Goal: Task Accomplishment & Management: Manage account settings

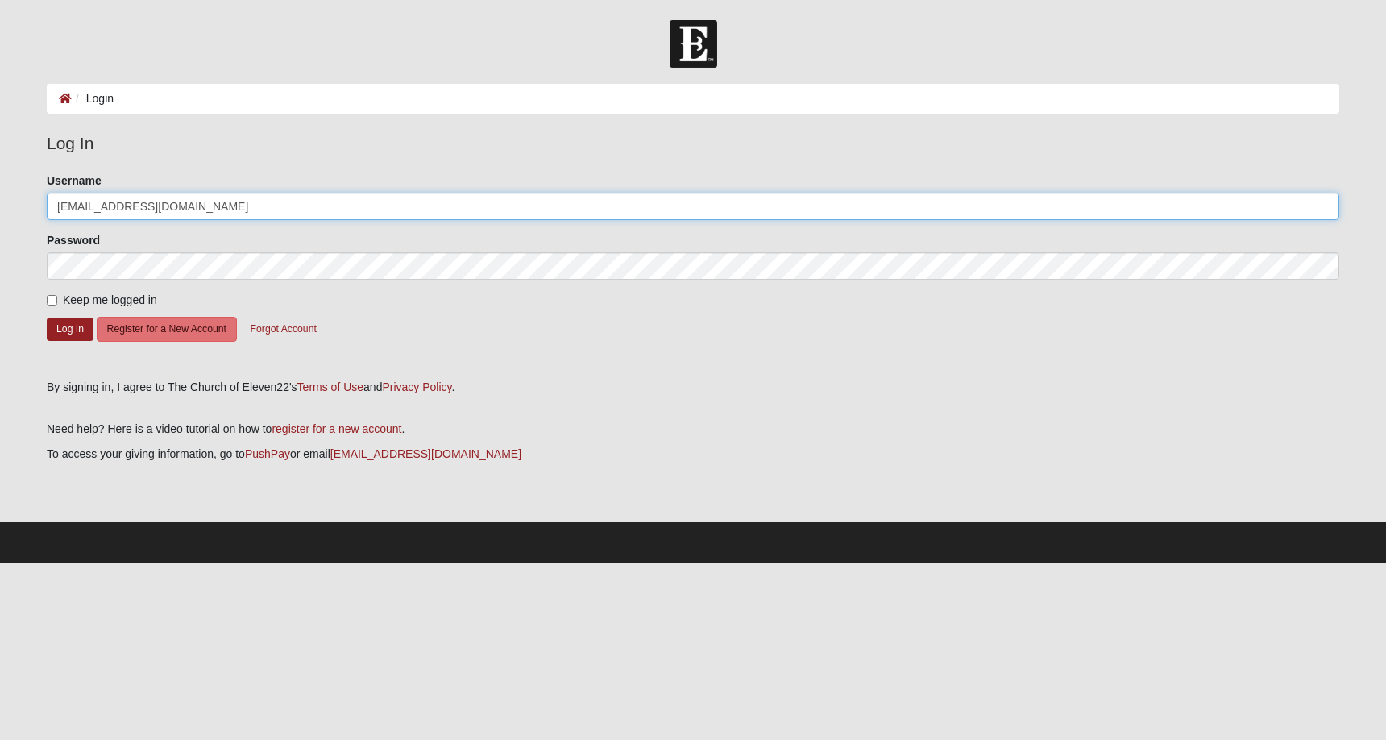
type input "dbelia5555@gmail.com"
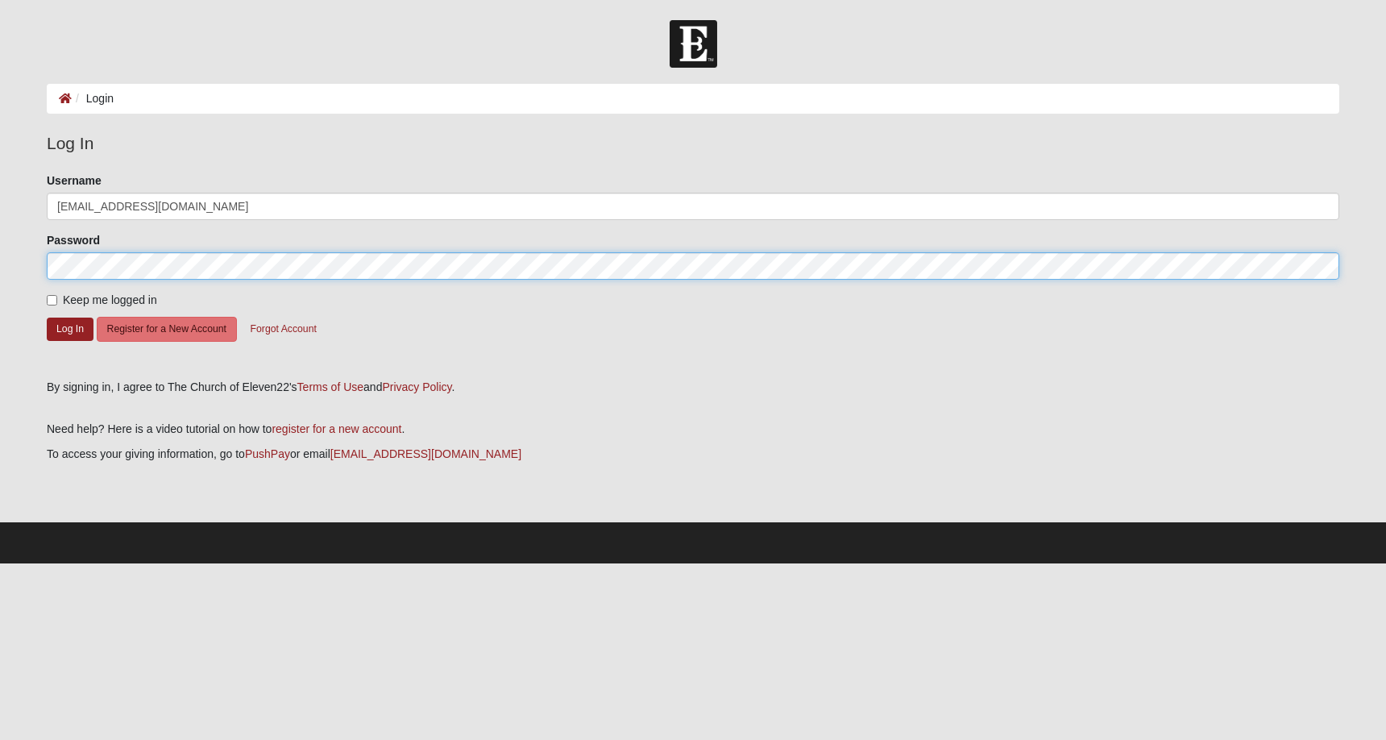
click at [70, 328] on button "Log In" at bounding box center [70, 328] width 47 height 23
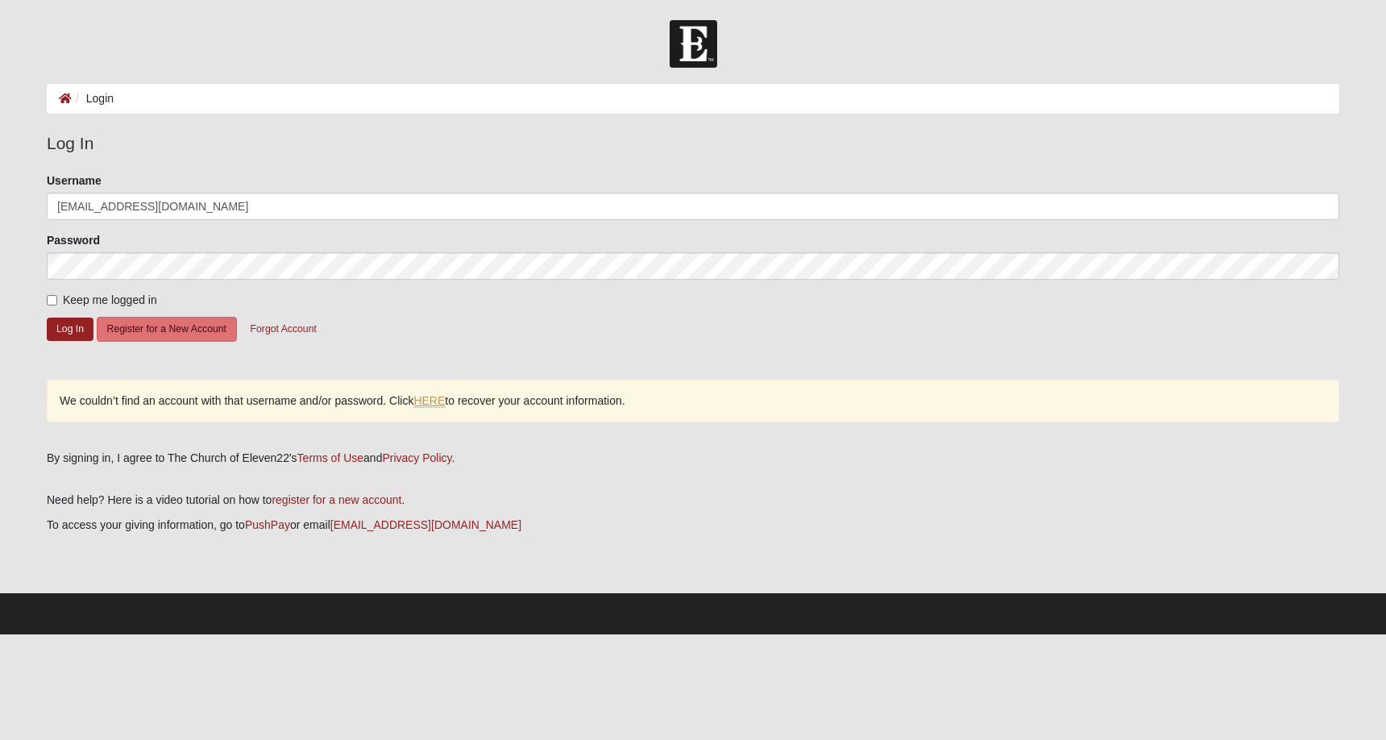
click at [438, 398] on link "HERE" at bounding box center [428, 401] width 31 height 14
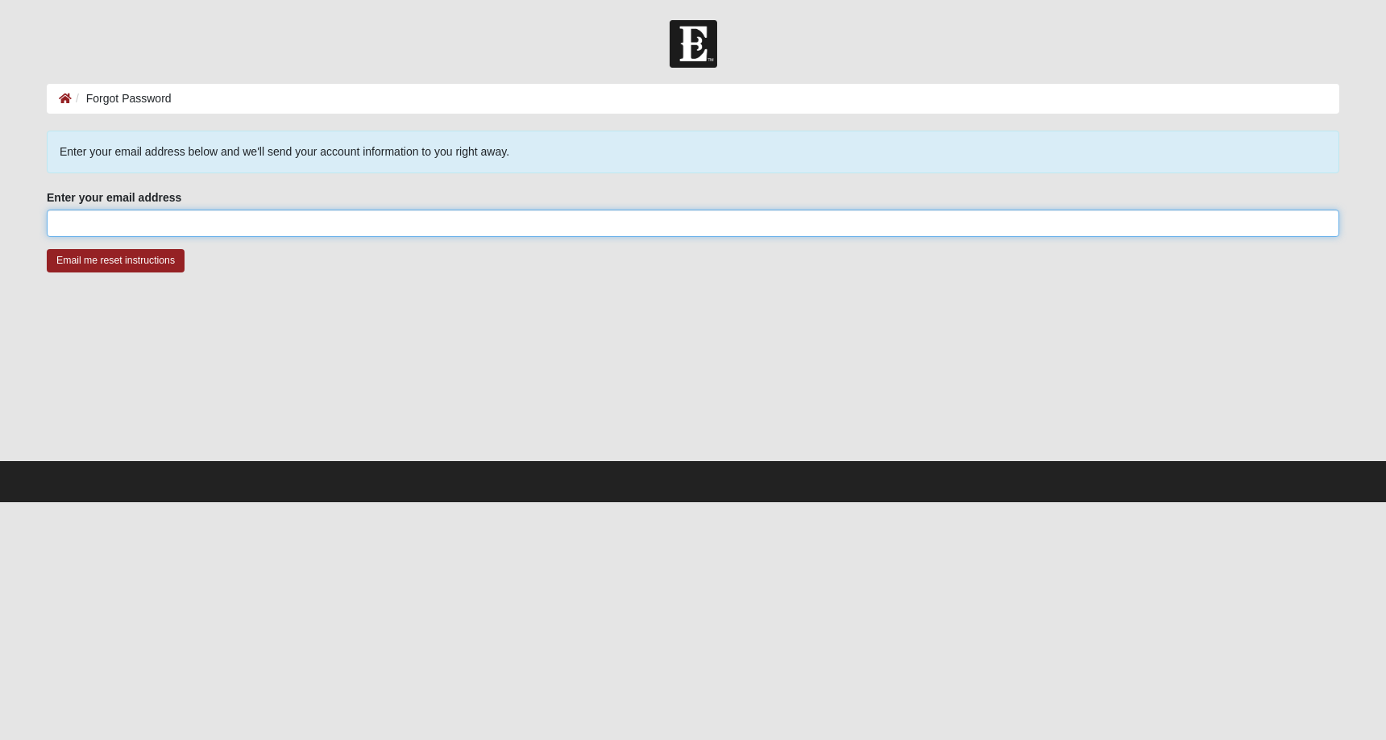
click at [154, 218] on input "Enter your email address" at bounding box center [693, 222] width 1292 height 27
type input "dbelia5555@gmail.com"
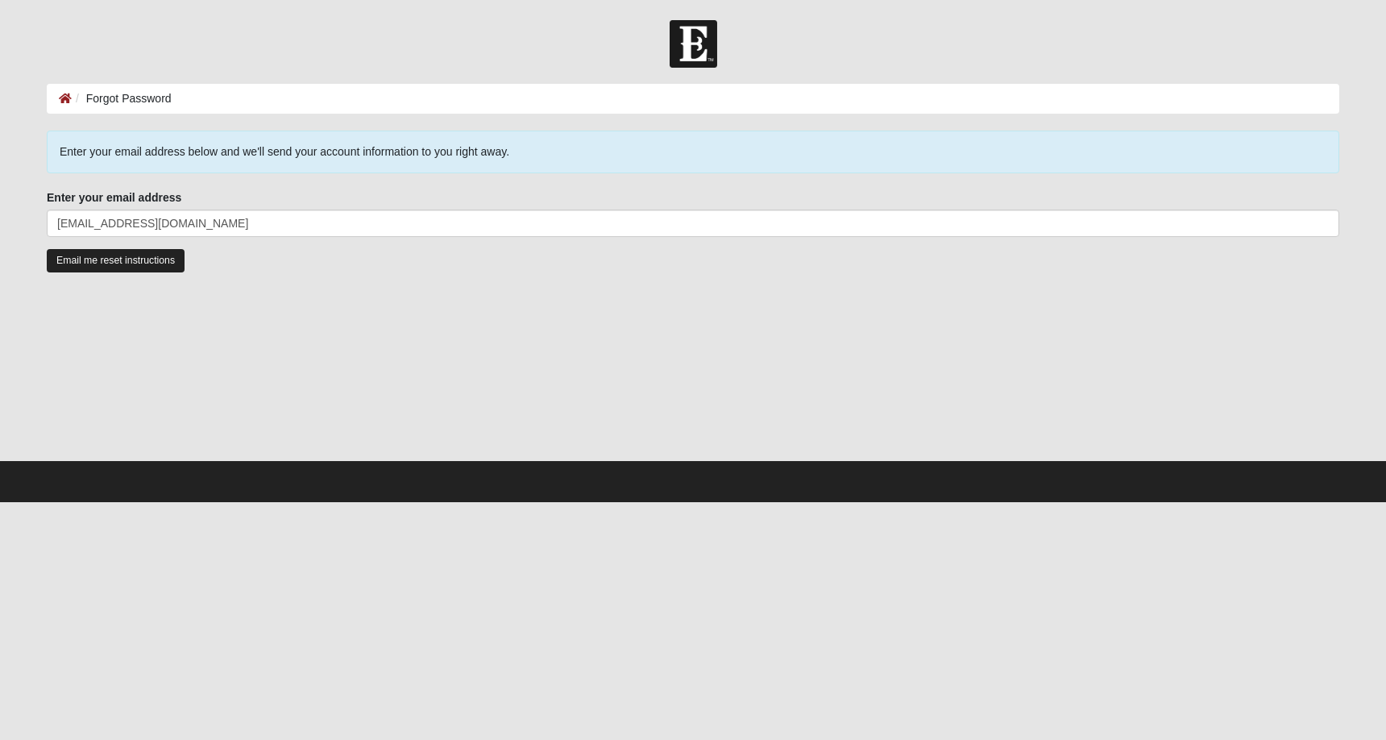
click at [132, 263] on input "Email me reset instructions" at bounding box center [116, 260] width 138 height 23
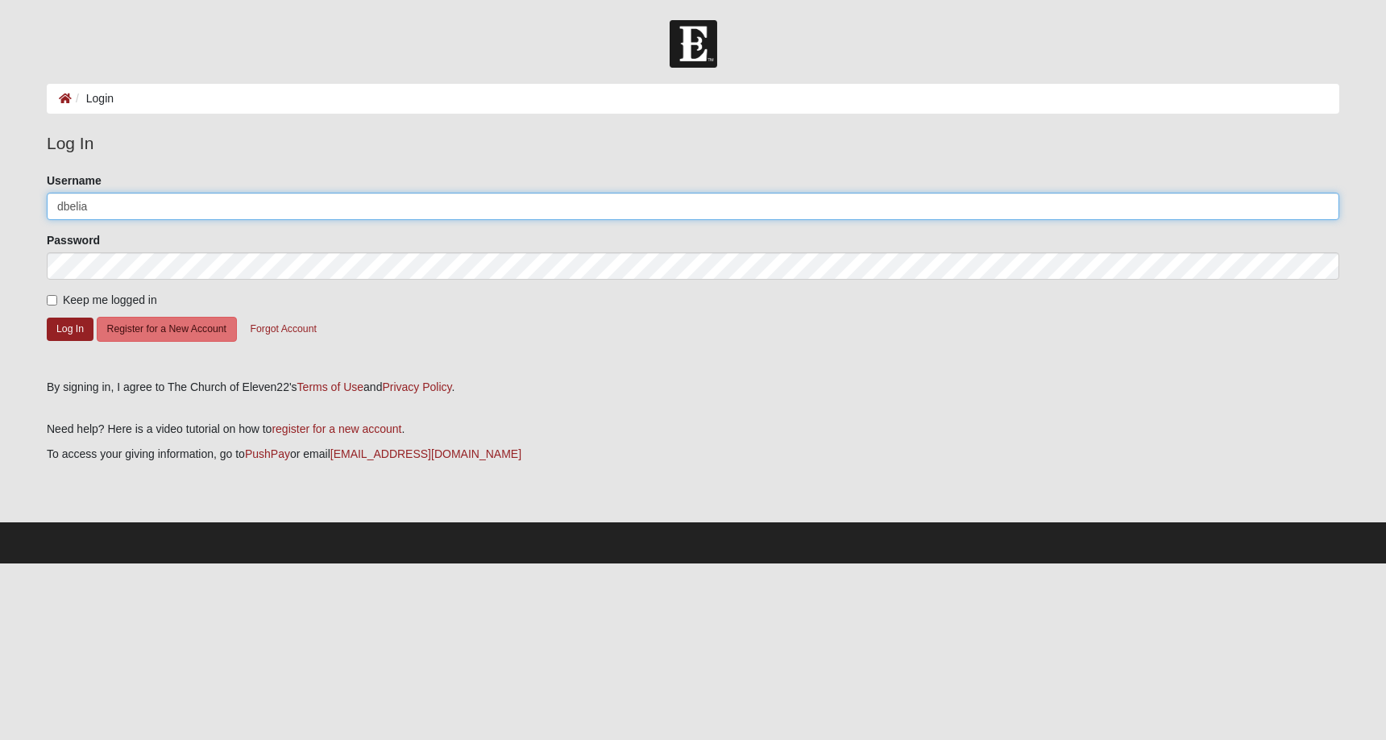
type input "dbelia"
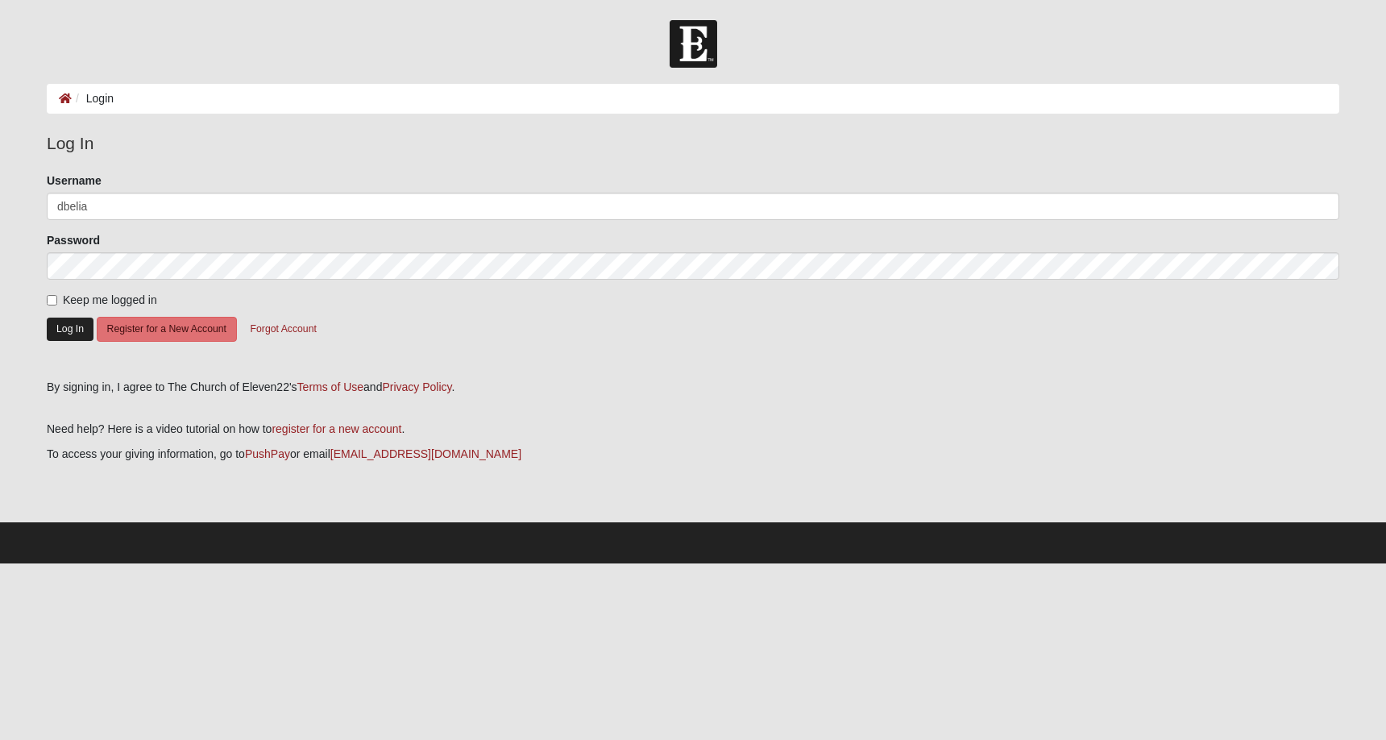
click at [64, 327] on button "Log In" at bounding box center [70, 328] width 47 height 23
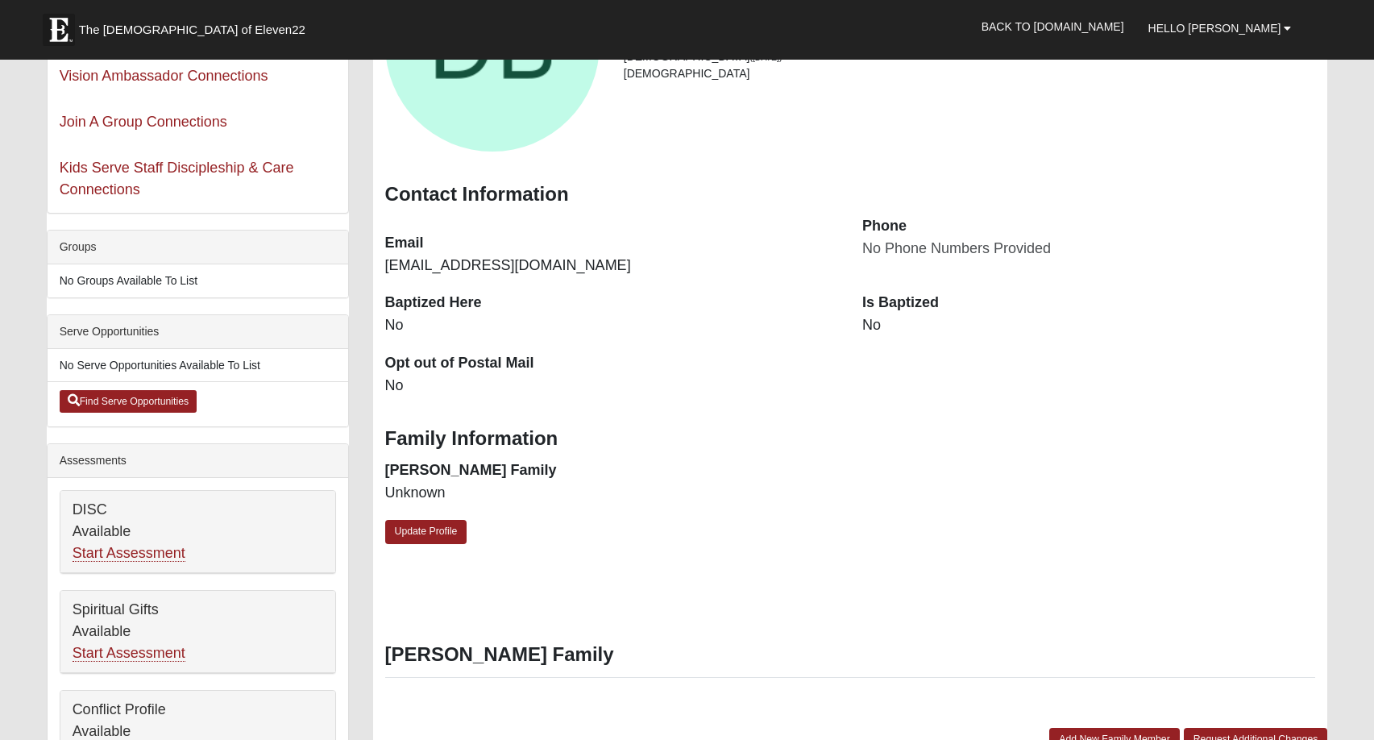
scroll to position [206, 0]
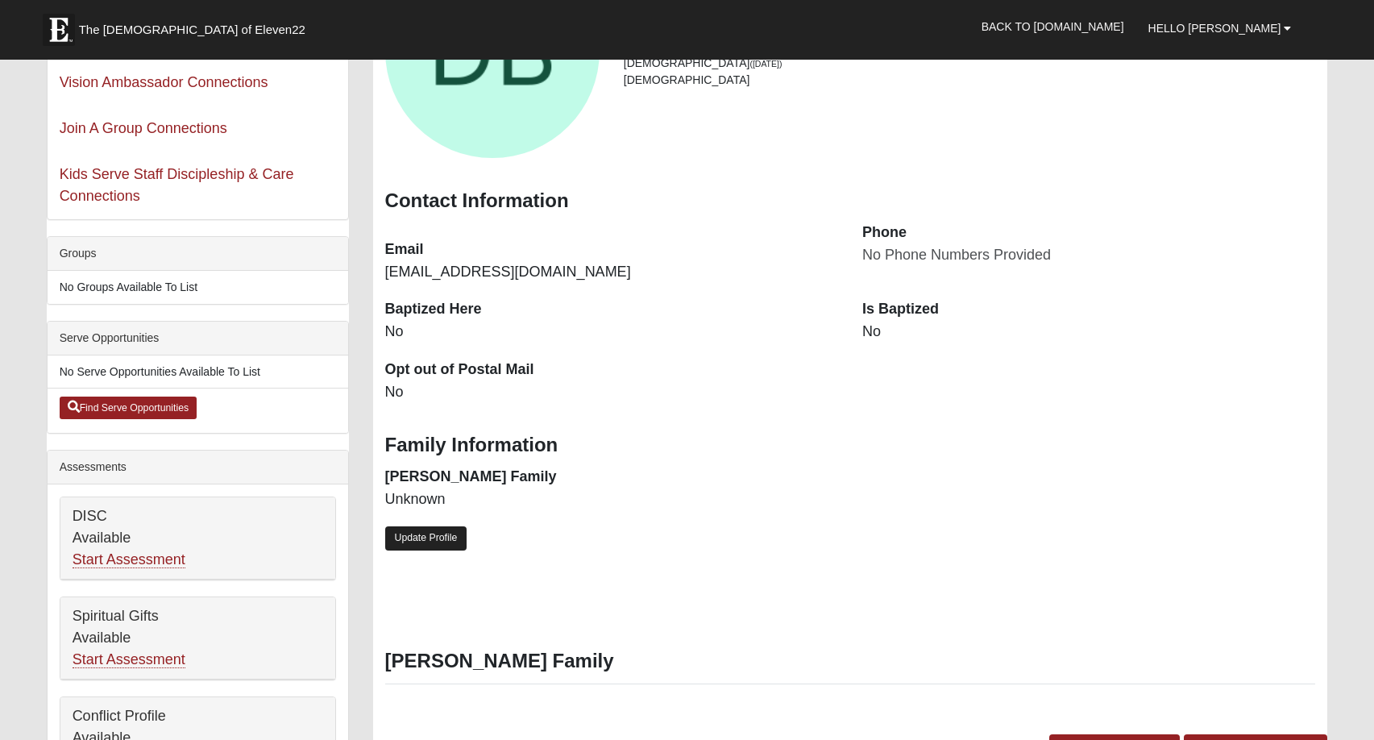
click at [424, 526] on link "Update Profile" at bounding box center [426, 537] width 82 height 23
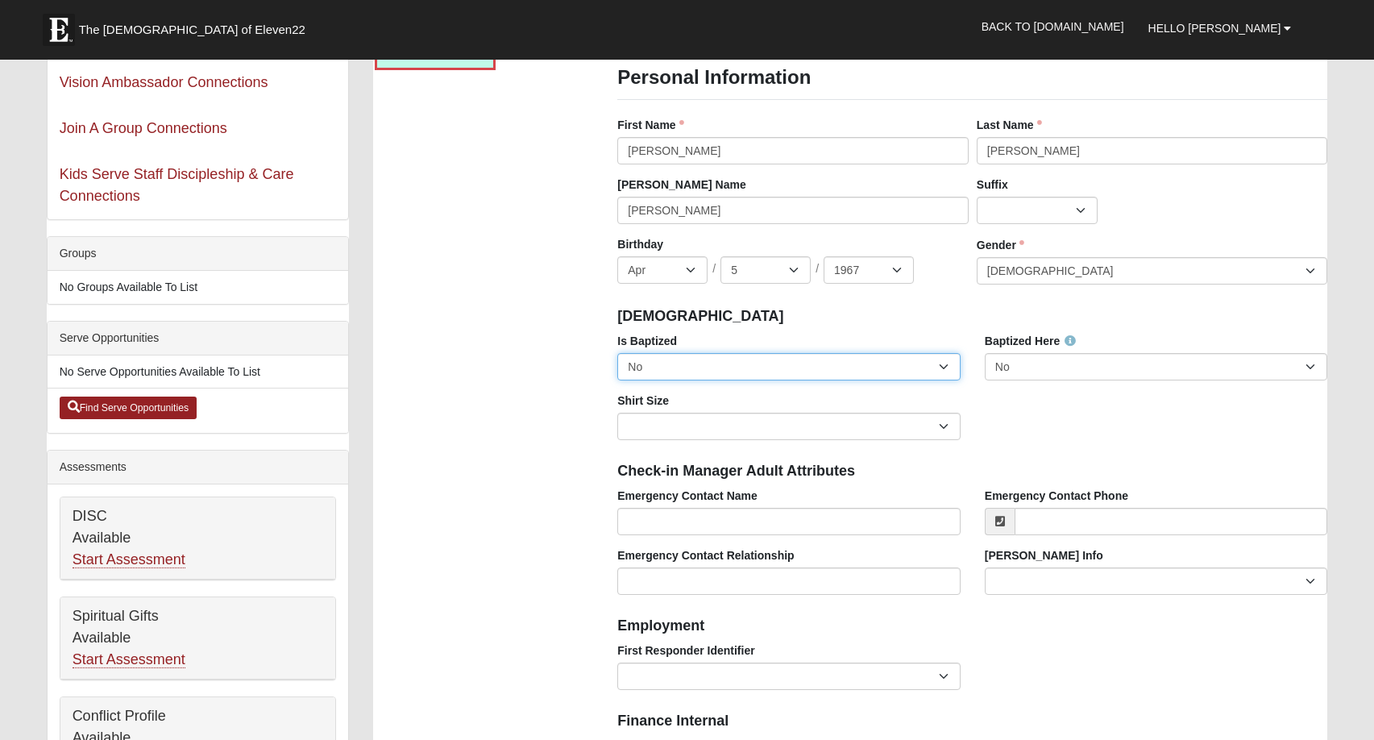
select select "True"
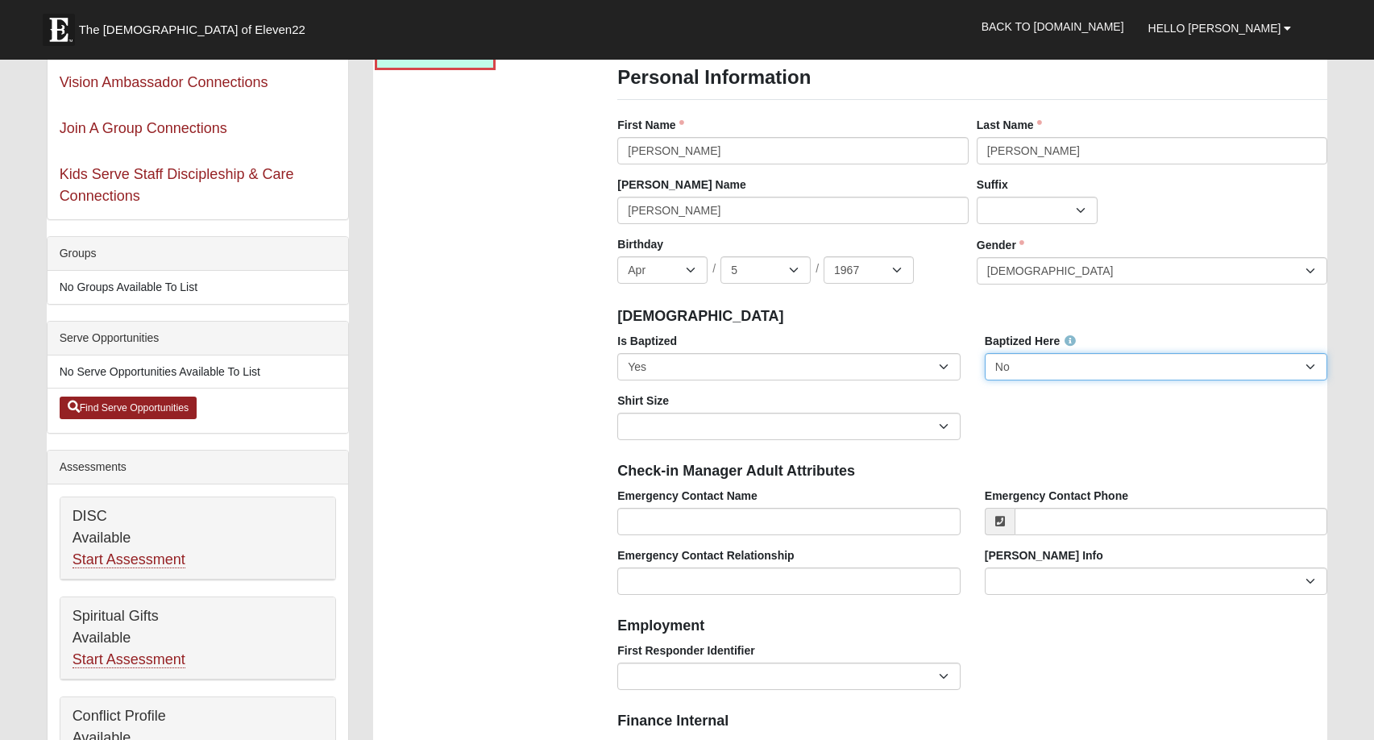
select select "True"
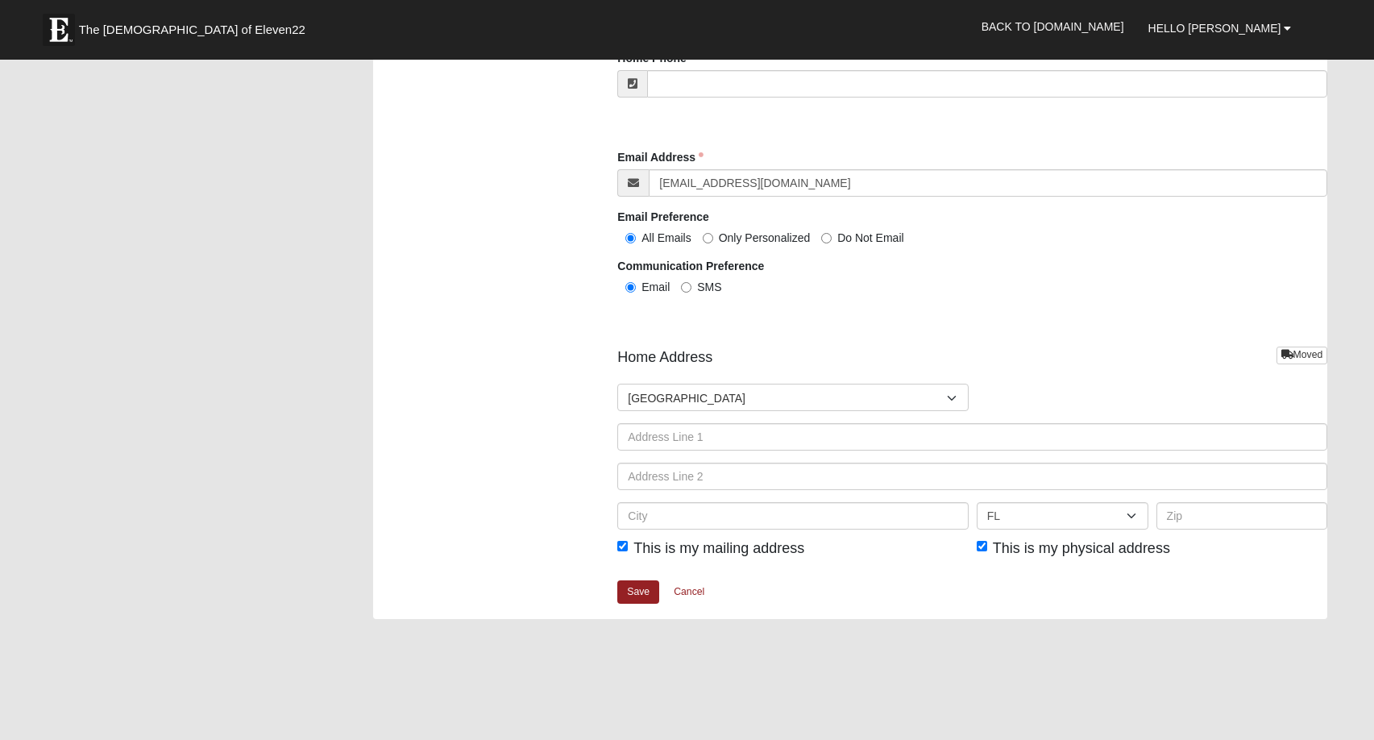
scroll to position [1698, 0]
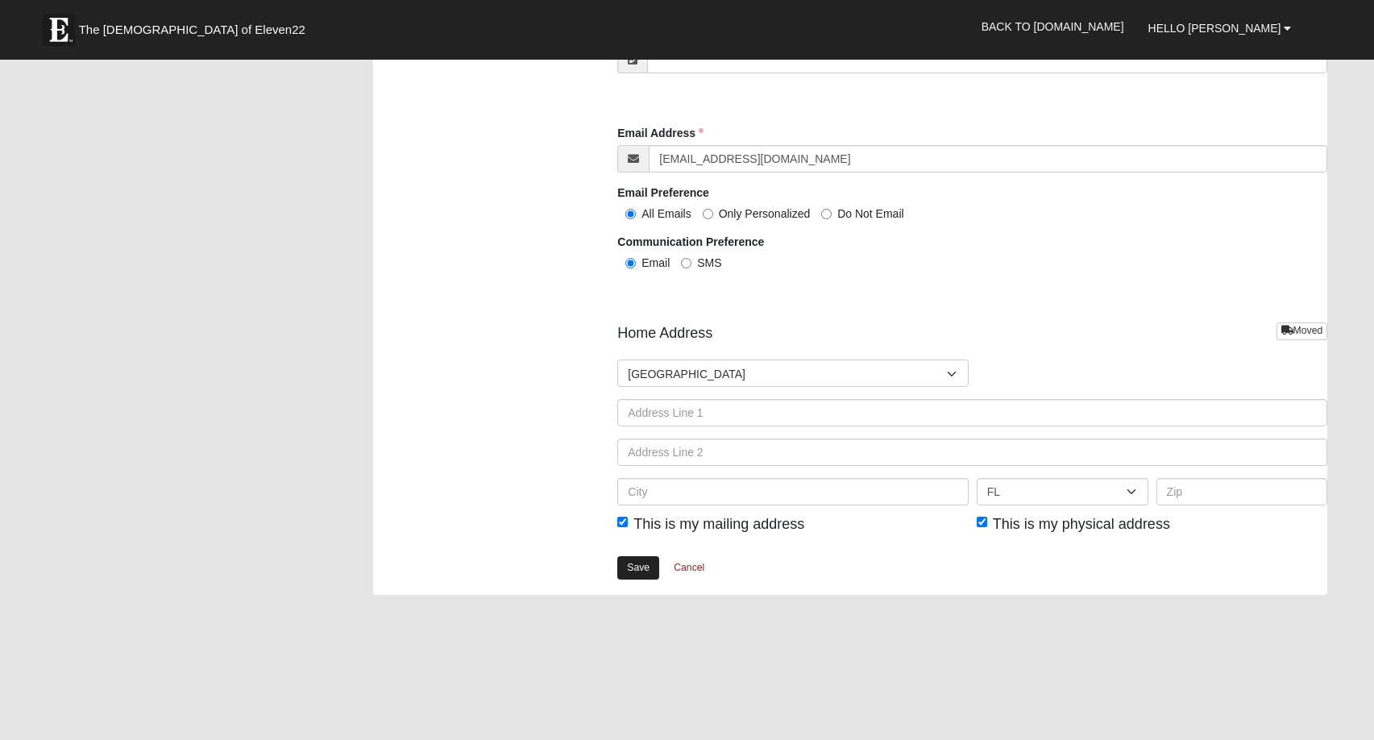
click at [643, 557] on link "Save" at bounding box center [638, 567] width 42 height 23
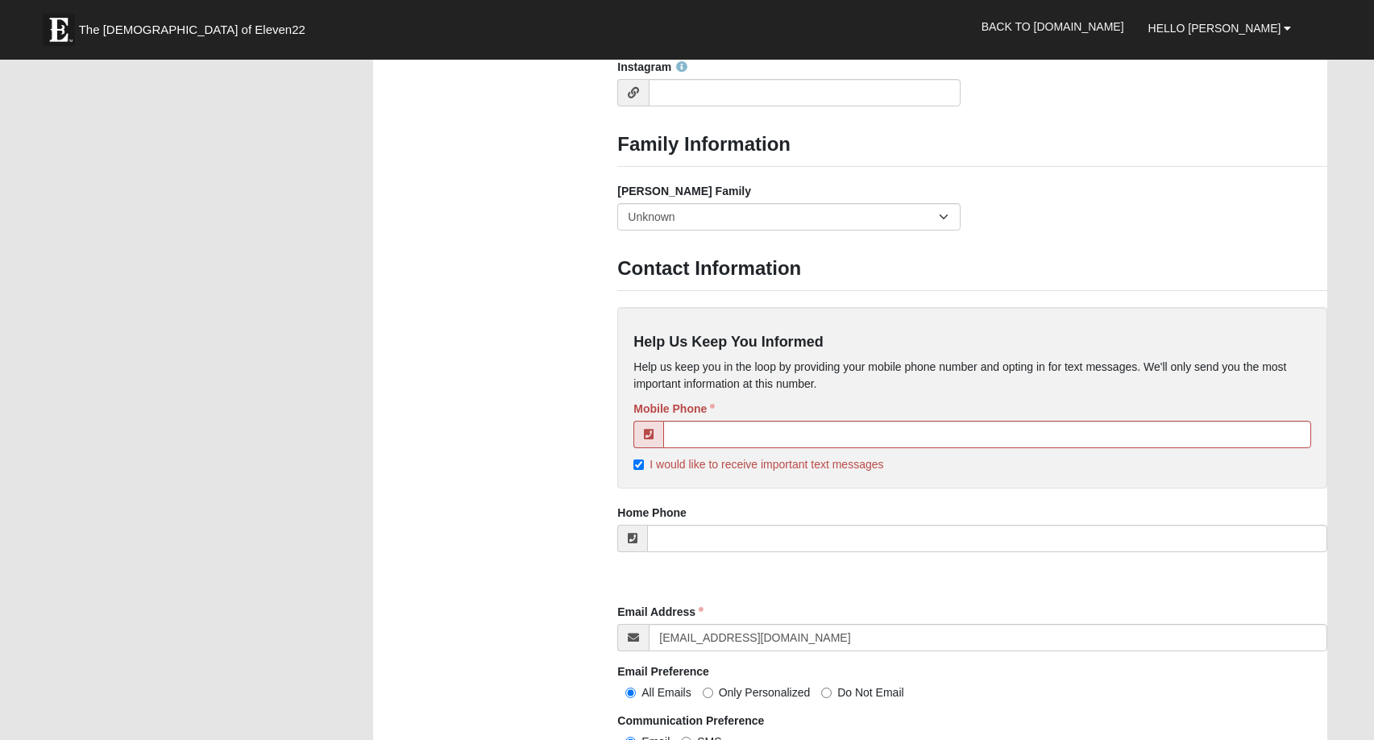
scroll to position [1313, 0]
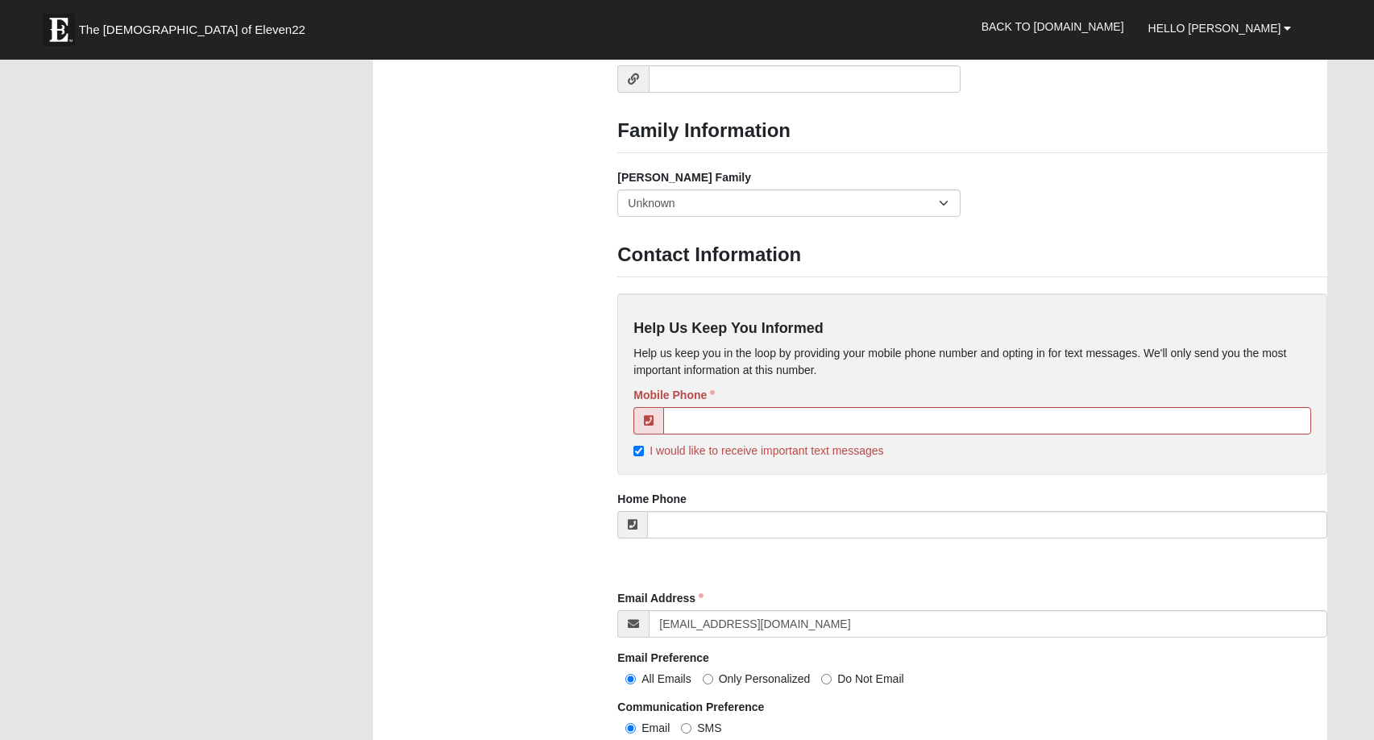
click at [644, 445] on input "I would like to receive important text messages" at bounding box center [638, 450] width 10 height 10
checkbox input "false"
type input "(904) 200-9503"
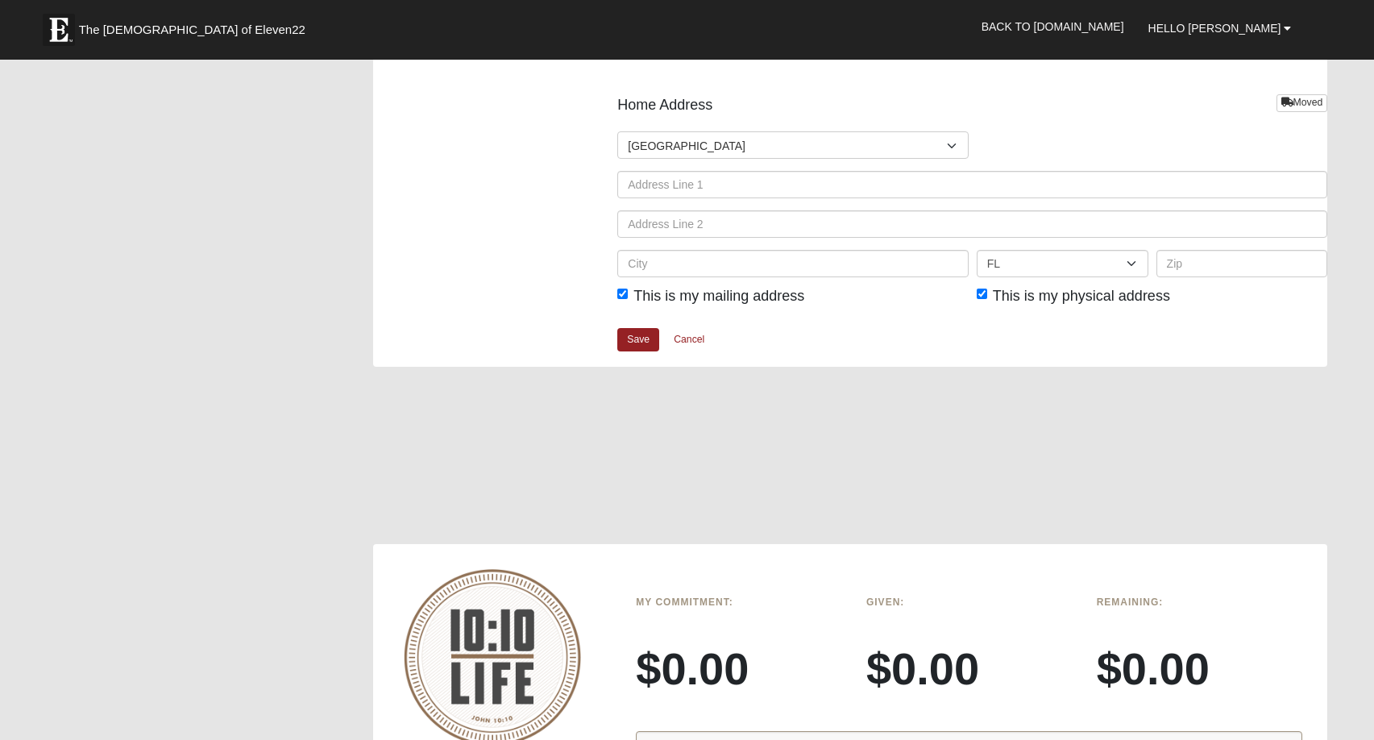
scroll to position [1995, 0]
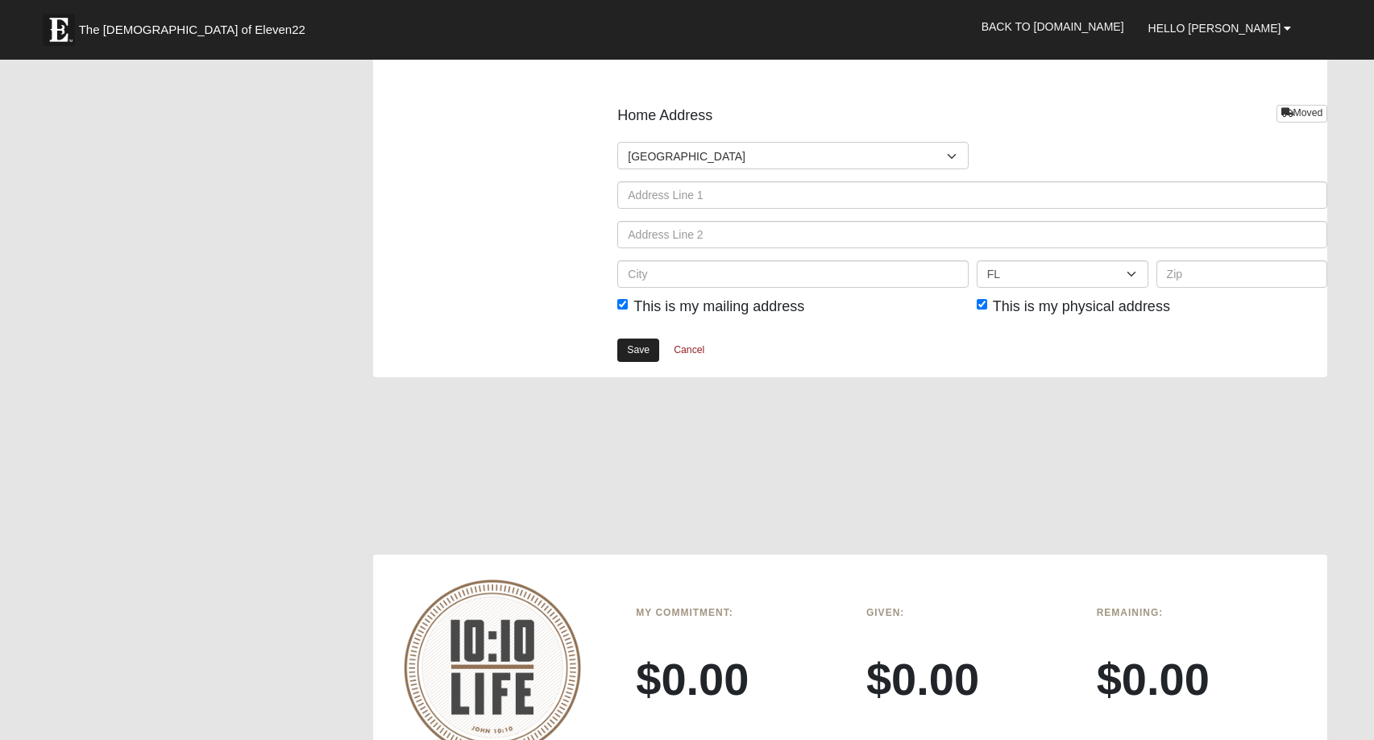
click at [640, 343] on link "Save" at bounding box center [638, 349] width 42 height 23
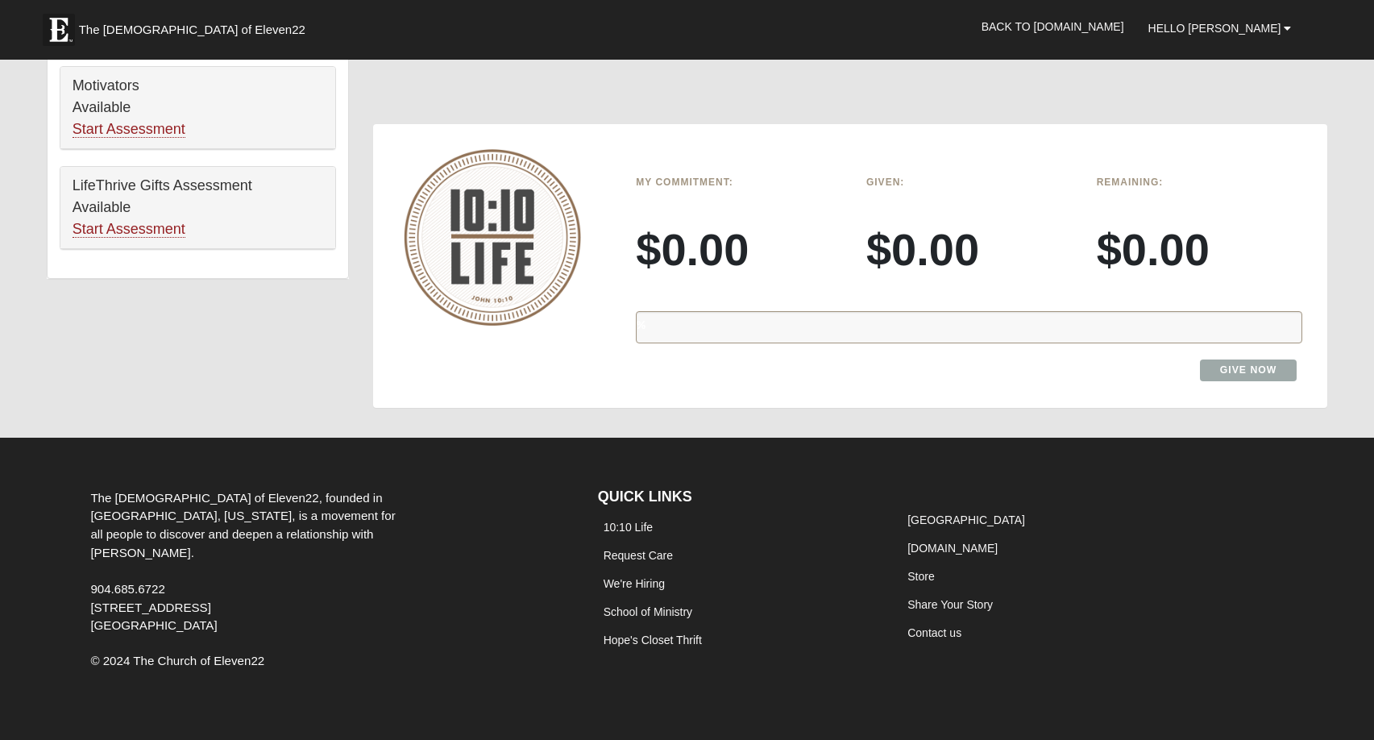
scroll to position [1050, 0]
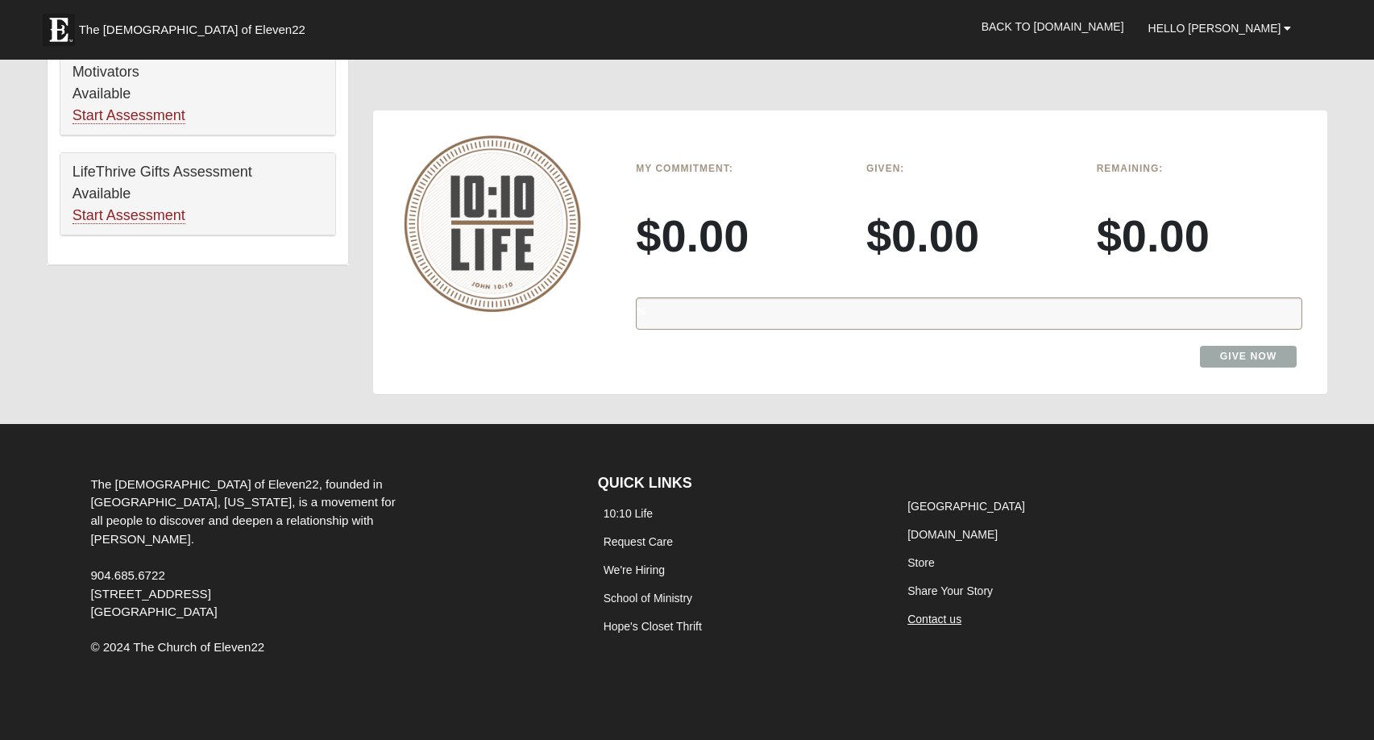
click at [925, 612] on link "Contact us" at bounding box center [934, 618] width 54 height 13
click at [1285, 27] on b at bounding box center [1286, 28] width 7 height 11
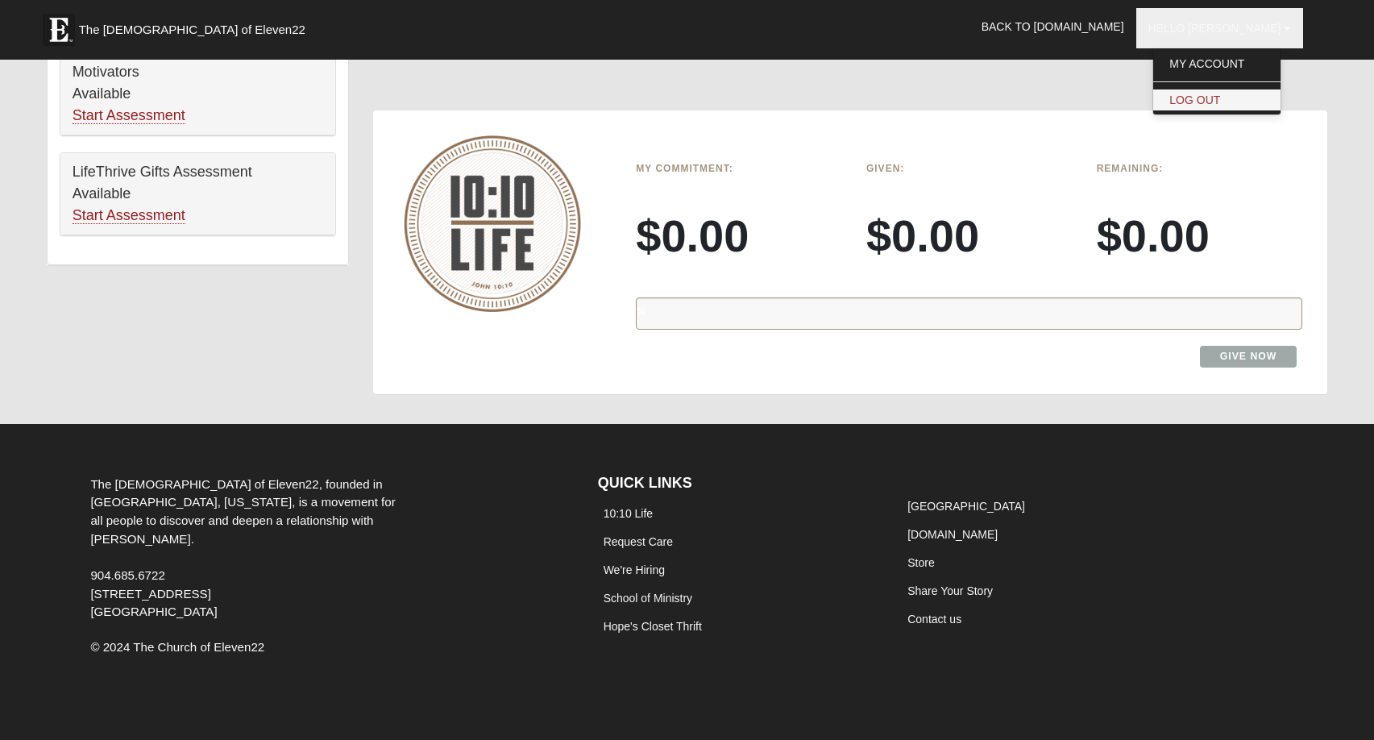
click at [1225, 96] on link "Log Out" at bounding box center [1216, 99] width 127 height 21
